Goal: Browse casually

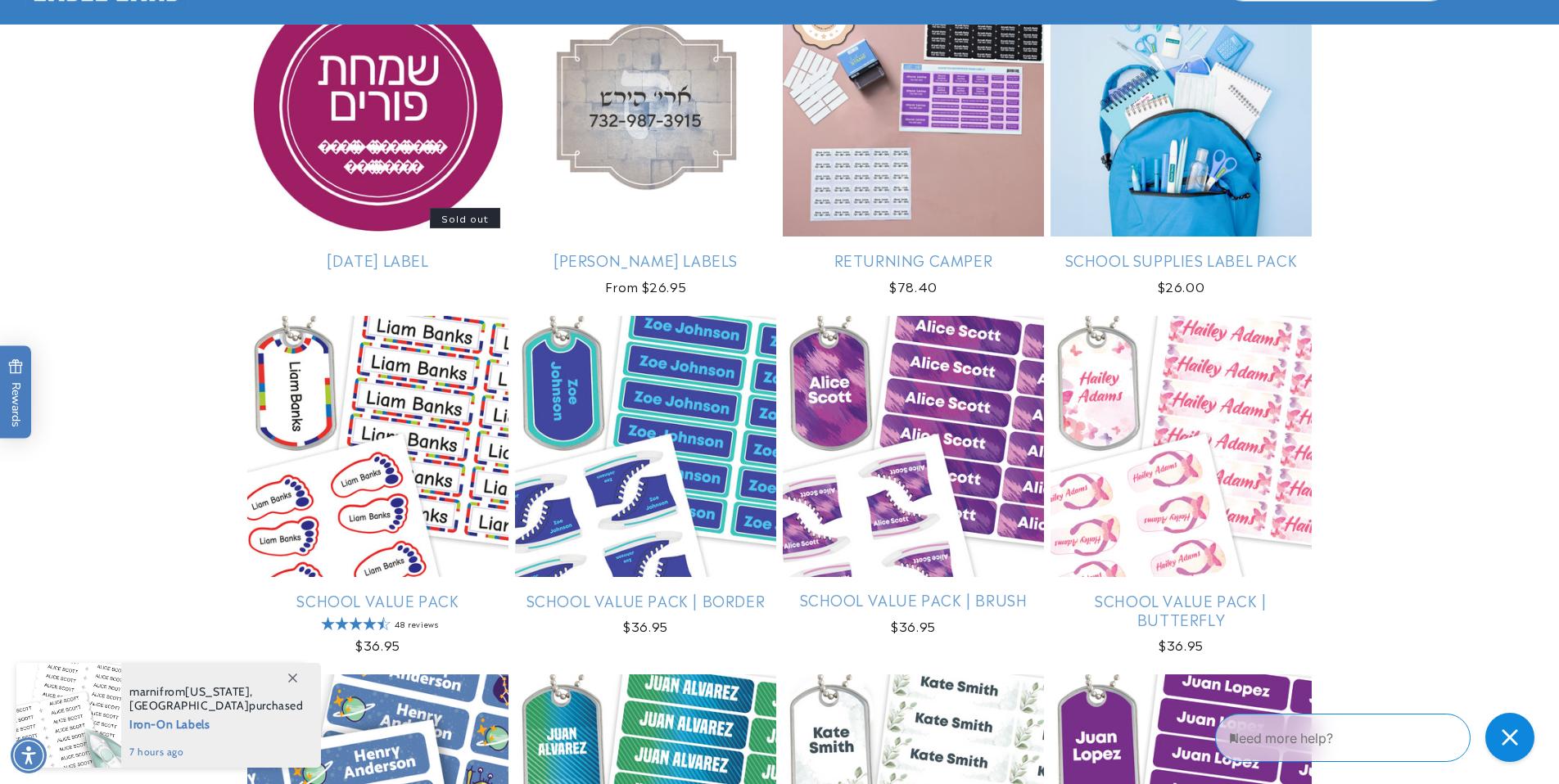
scroll to position [3409, 0]
